Goal: Communication & Community: Answer question/provide support

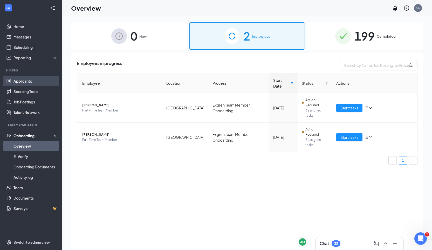
click at [25, 82] on link "Applicants" at bounding box center [35, 81] width 44 height 10
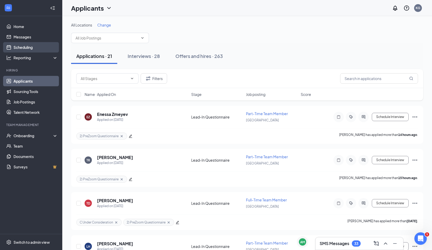
click at [34, 45] on link "Scheduling" at bounding box center [35, 47] width 44 height 10
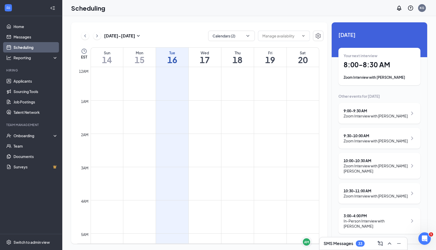
scroll to position [255, 0]
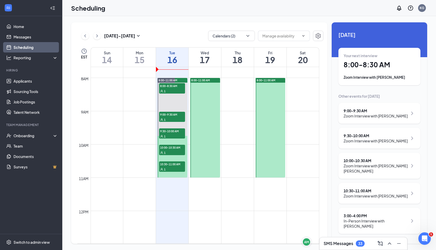
click at [366, 76] on div "Zoom Interview with [PERSON_NAME]" at bounding box center [380, 77] width 72 height 5
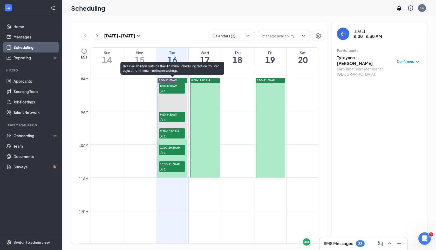
click at [176, 89] on div "1" at bounding box center [172, 90] width 26 height 5
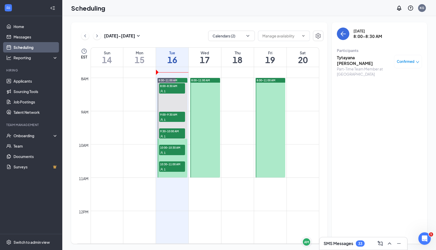
click at [351, 243] on h3 "SMS Messages" at bounding box center [339, 243] width 30 height 6
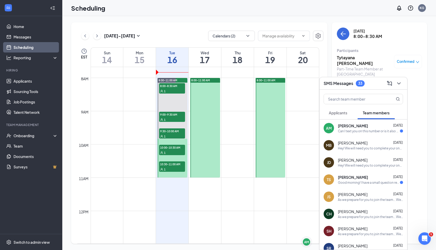
click at [341, 113] on span "Applicants" at bounding box center [338, 112] width 18 height 5
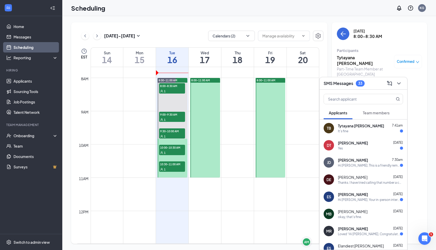
click at [358, 134] on div "TB Tytayana [PERSON_NAME] 7:41am It's fine" at bounding box center [363, 127] width 88 height 17
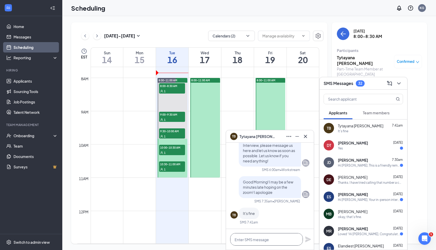
click at [260, 240] on textarea at bounding box center [266, 239] width 73 height 12
click at [251, 238] on textarea "I will [PERSON_NAME] be on time!" at bounding box center [266, 239] width 73 height 12
type textarea "I will actually be on time!"
click at [308, 240] on icon "Plane" at bounding box center [308, 239] width 6 height 6
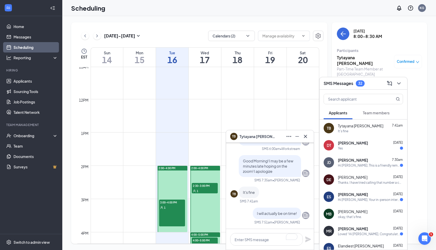
scroll to position [373, 0]
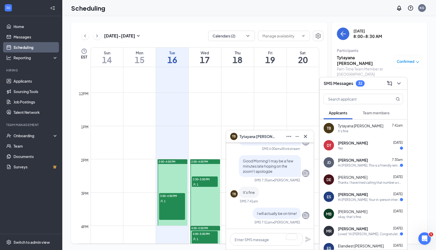
click at [177, 200] on div "1" at bounding box center [172, 200] width 26 height 5
click at [358, 197] on div "Hi [PERSON_NAME], Your in-person interview has been scheduled and confirmed! He…" at bounding box center [369, 199] width 62 height 4
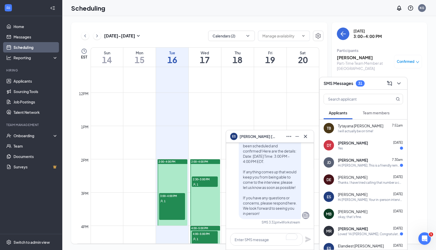
click at [378, 85] on div "SMS Messages 31" at bounding box center [363, 83] width 79 height 8
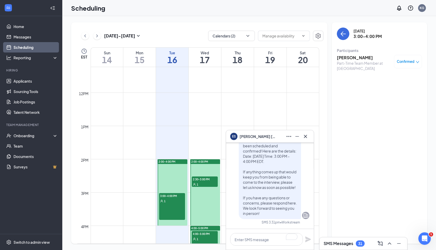
click at [277, 137] on div "ES [PERSON_NAME]" at bounding box center [269, 136] width 79 height 8
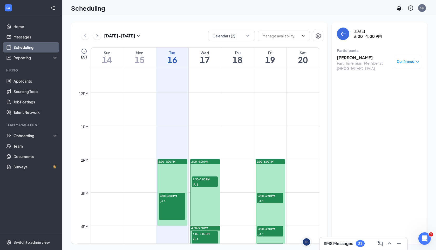
click at [173, 204] on div "3:00-4:00 PM 1" at bounding box center [172, 206] width 26 height 27
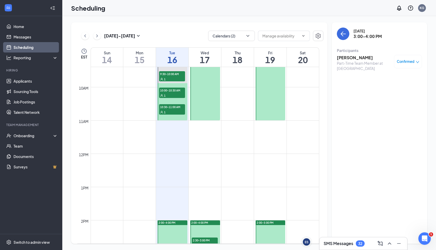
scroll to position [252, 0]
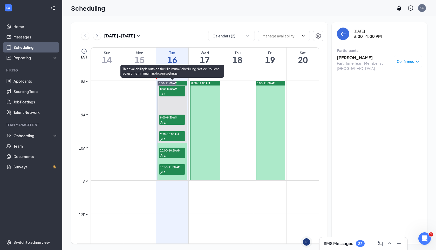
click at [171, 137] on div "1" at bounding box center [172, 138] width 26 height 5
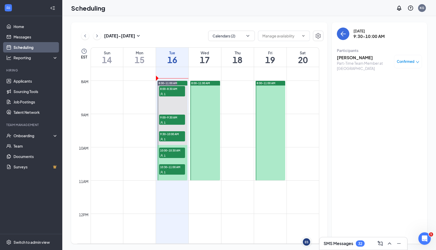
click at [181, 135] on span "9:30-10:00 AM" at bounding box center [172, 133] width 26 height 5
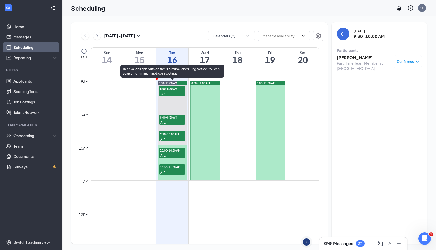
click at [174, 152] on span "10:00-10:30 AM" at bounding box center [172, 149] width 26 height 5
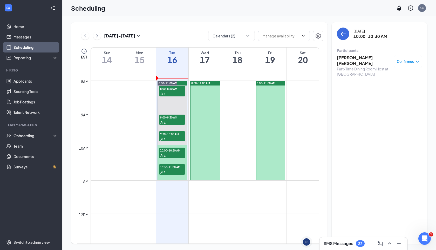
click at [326, 243] on h3 "SMS Messages" at bounding box center [339, 243] width 30 height 6
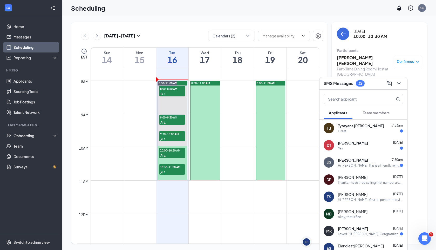
click at [372, 84] on div "SMS Messages 32" at bounding box center [363, 83] width 79 height 8
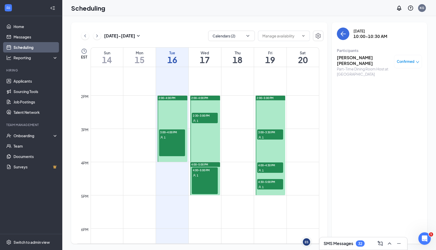
scroll to position [438, 0]
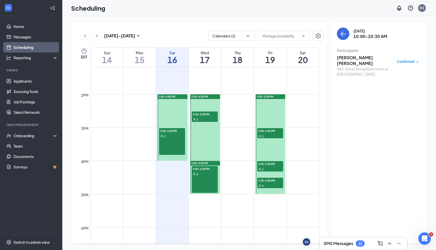
click at [177, 143] on div "3:00-4:00 PM 1" at bounding box center [172, 141] width 26 height 27
click at [358, 58] on h3 "[PERSON_NAME]" at bounding box center [364, 58] width 54 height 6
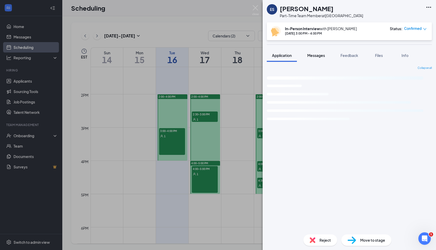
click at [318, 58] on div "Messages" at bounding box center [316, 55] width 18 height 5
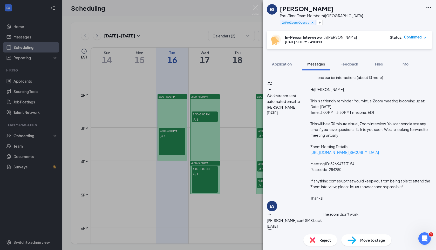
paste textarea "Your In-Person interview will be held at the [GEOGRAPHIC_DATA] [DEMOGRAPHIC_DAT…"
type textarea "Your In-Person interview will be held at the [GEOGRAPHIC_DATA] [DEMOGRAPHIC_DAT…"
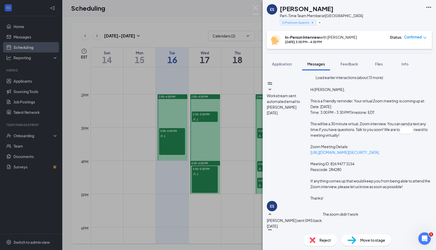
scroll to position [181, 0]
click at [242, 24] on div "ES [PERSON_NAME] Part-Time Team Member at [GEOGRAPHIC_DATA] 2) PreZoom Question…" at bounding box center [218, 125] width 436 height 250
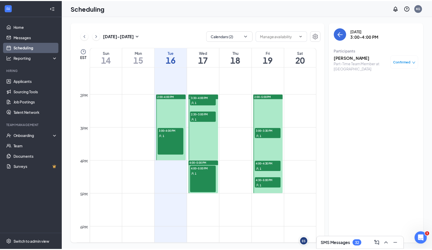
scroll to position [229, 0]
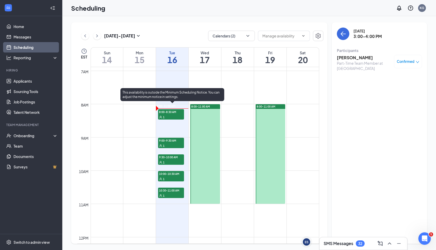
click at [171, 159] on div "1" at bounding box center [171, 161] width 26 height 5
click at [171, 174] on span "10:00-10:30 AM" at bounding box center [171, 173] width 26 height 5
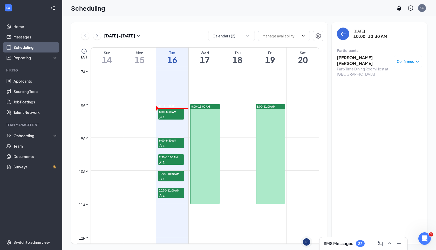
click at [172, 192] on span "10:30-11:00 AM" at bounding box center [171, 189] width 26 height 5
click at [27, 45] on link "Scheduling" at bounding box center [35, 47] width 44 height 10
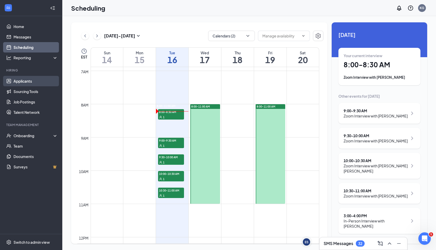
click at [13, 79] on link "Applicants" at bounding box center [35, 81] width 44 height 10
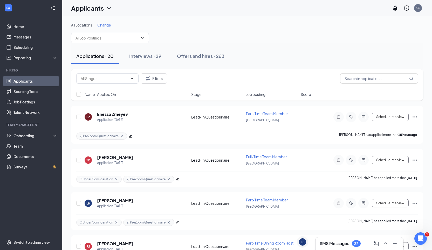
click at [348, 241] on h3 "SMS Messages" at bounding box center [335, 243] width 30 height 6
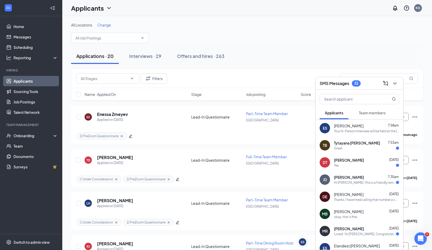
click at [349, 130] on div "Your In-Person interview will be held at the [GEOGRAPHIC_DATA] [DEMOGRAPHIC_DAT…" at bounding box center [366, 131] width 65 height 4
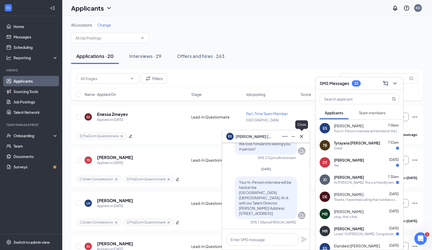
click at [302, 133] on icon "Cross" at bounding box center [301, 136] width 6 height 6
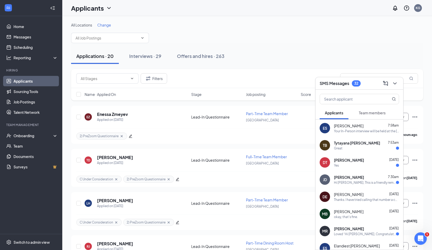
click at [370, 85] on div "SMS Messages 32" at bounding box center [359, 83] width 79 height 8
